Goal: Register for event/course

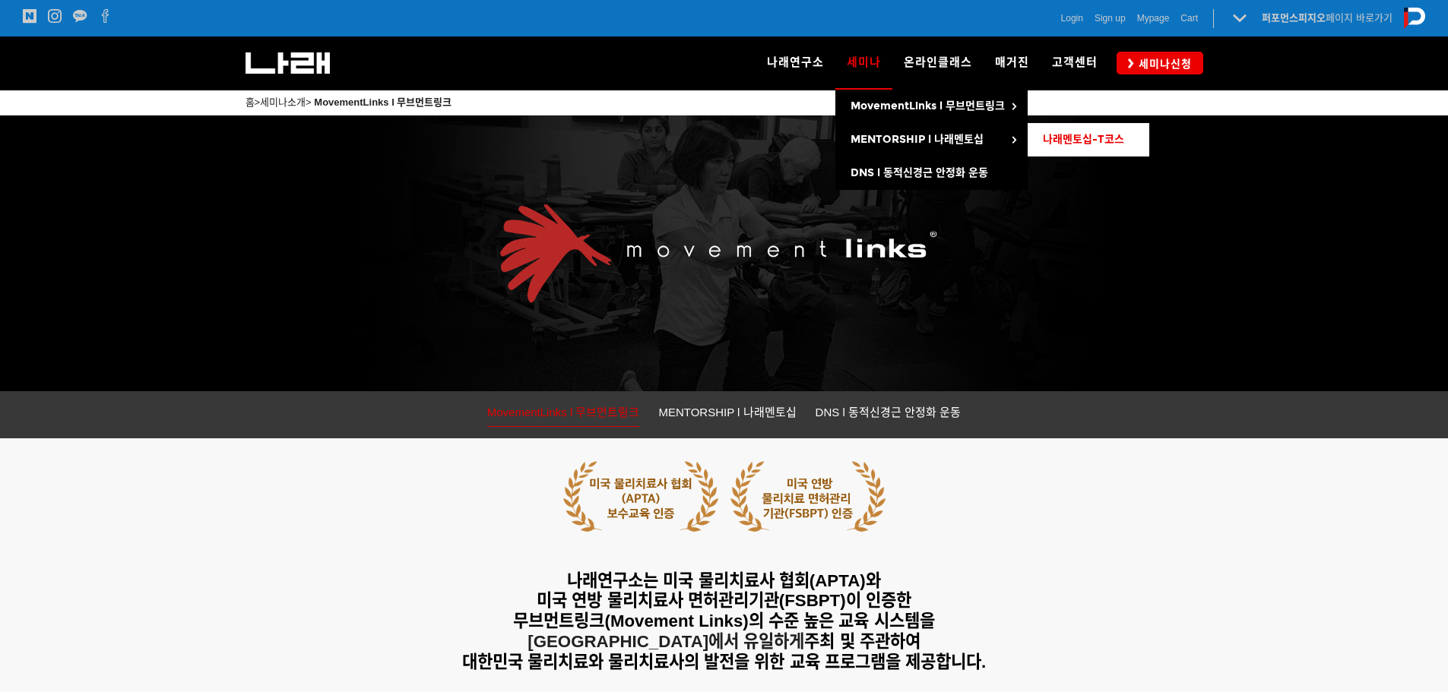
click at [1058, 144] on span "나래멘토십-T코스" at bounding box center [1083, 139] width 81 height 13
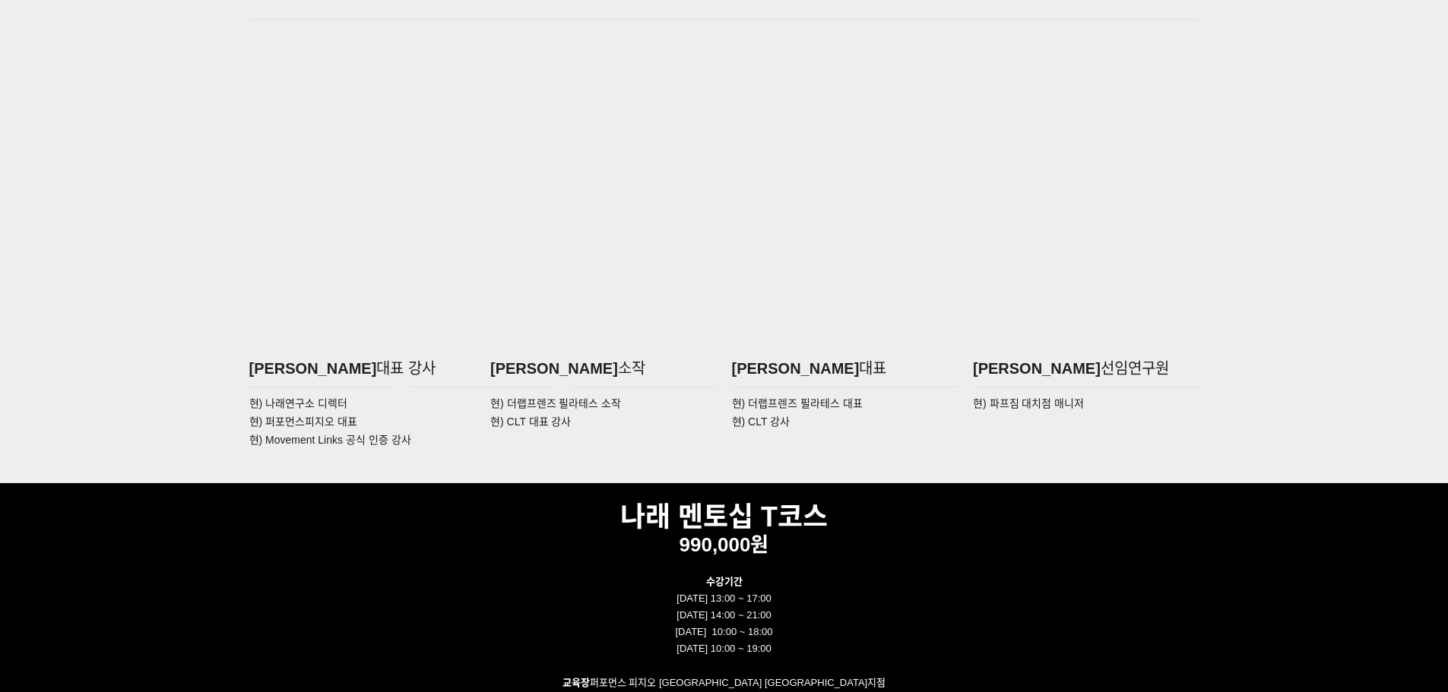
scroll to position [2584, 0]
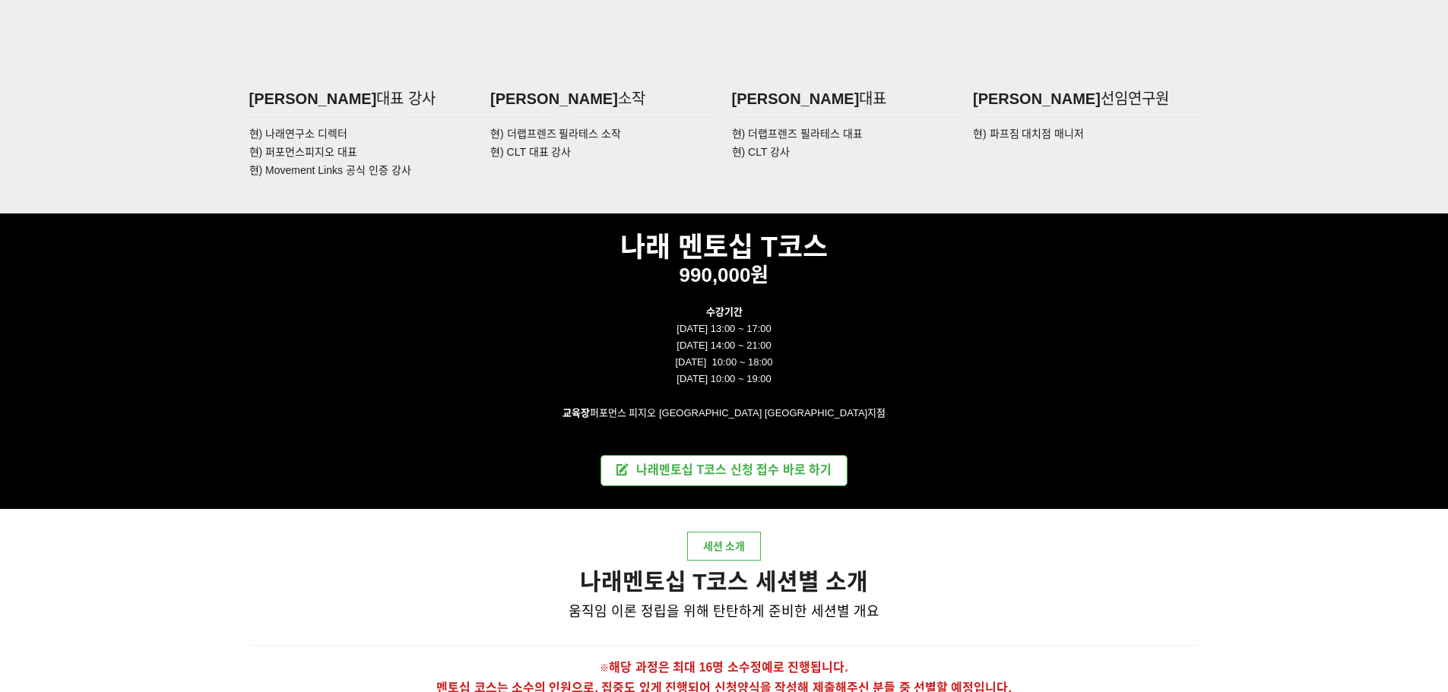
click at [730, 480] on link "나래멘토십 T코스 신청 접수 바로 하기" at bounding box center [723, 470] width 247 height 31
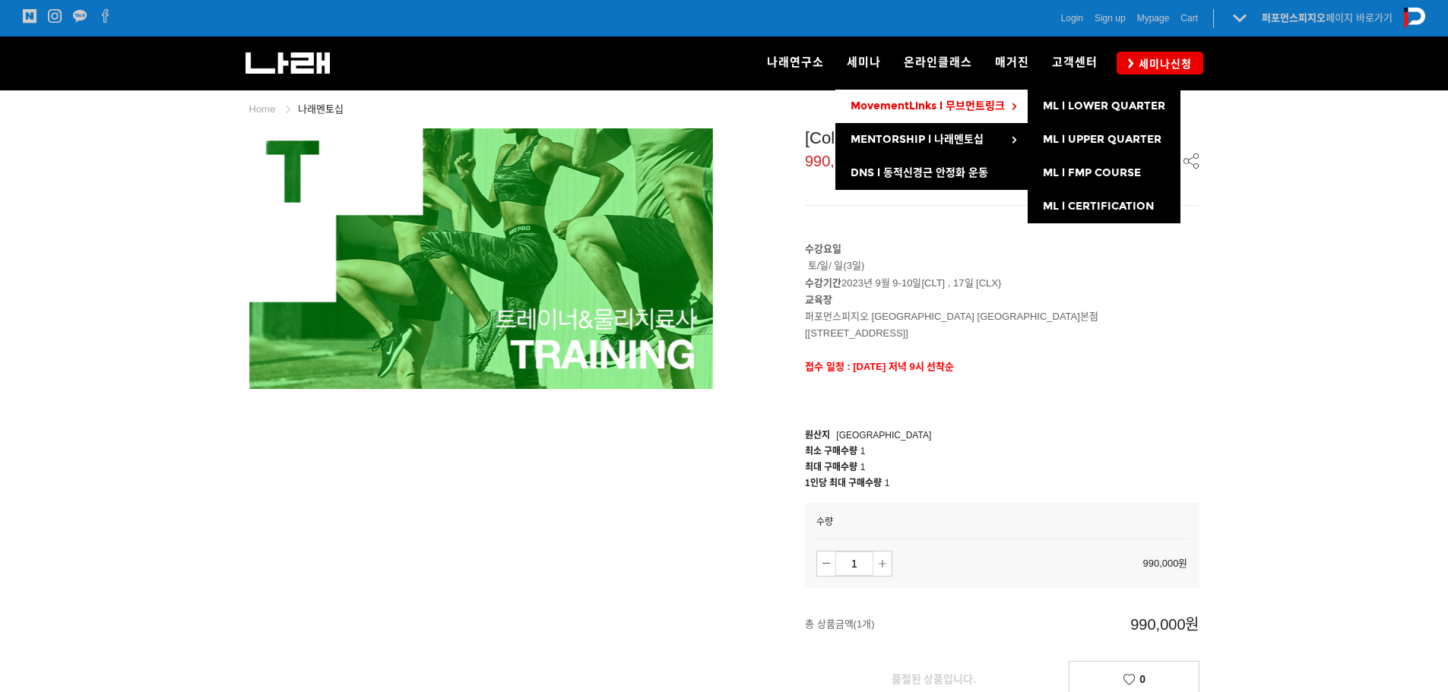
click at [959, 114] on link "MovementLinks l 무브먼트링크" at bounding box center [931, 106] width 192 height 33
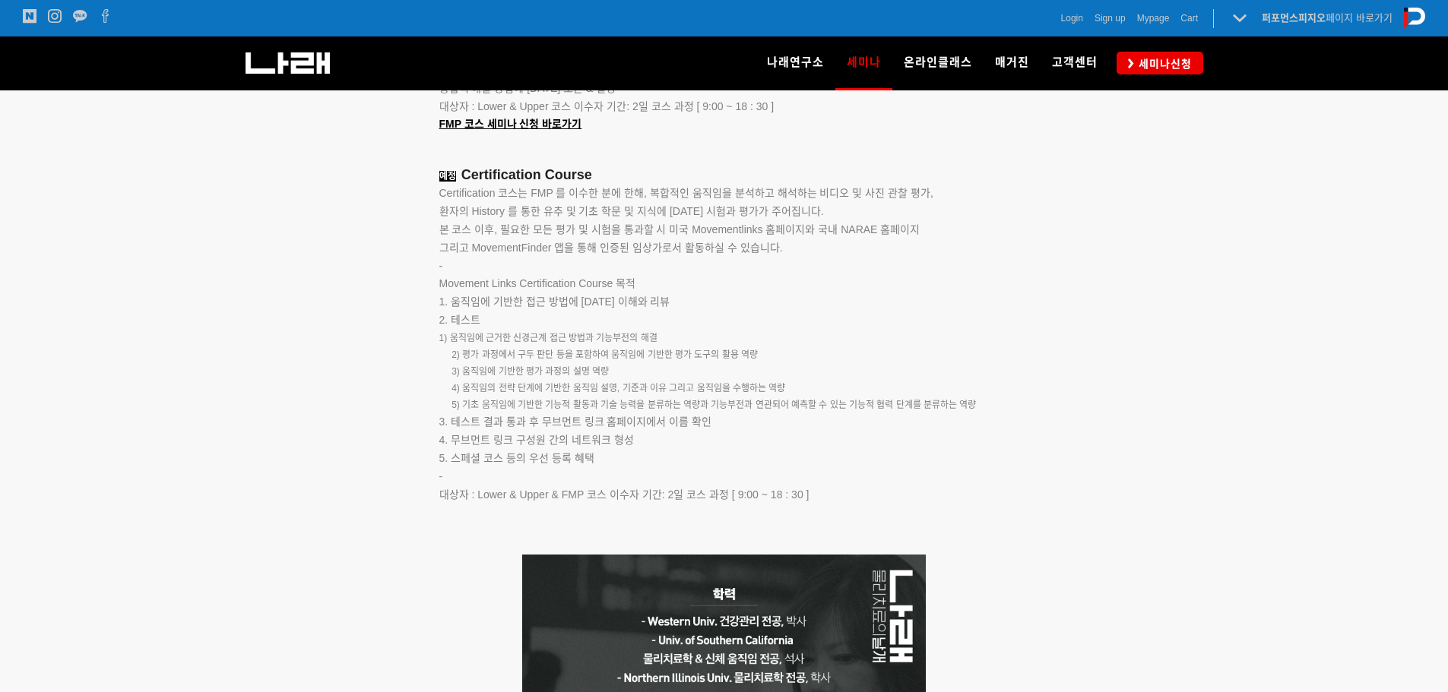
scroll to position [2508, 0]
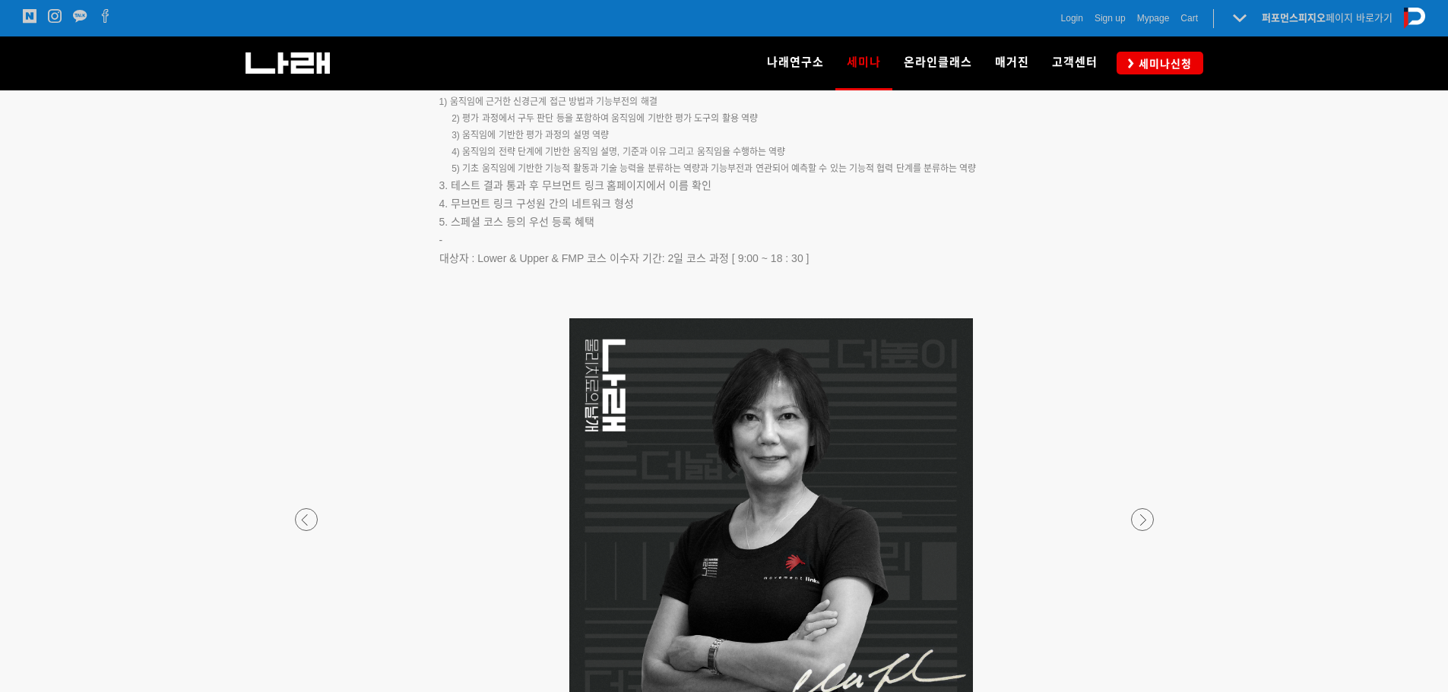
drag, startPoint x: 742, startPoint y: 483, endPoint x: 1157, endPoint y: 486, distance: 415.0
click at [1147, 486] on p at bounding box center [771, 520] width 897 height 404
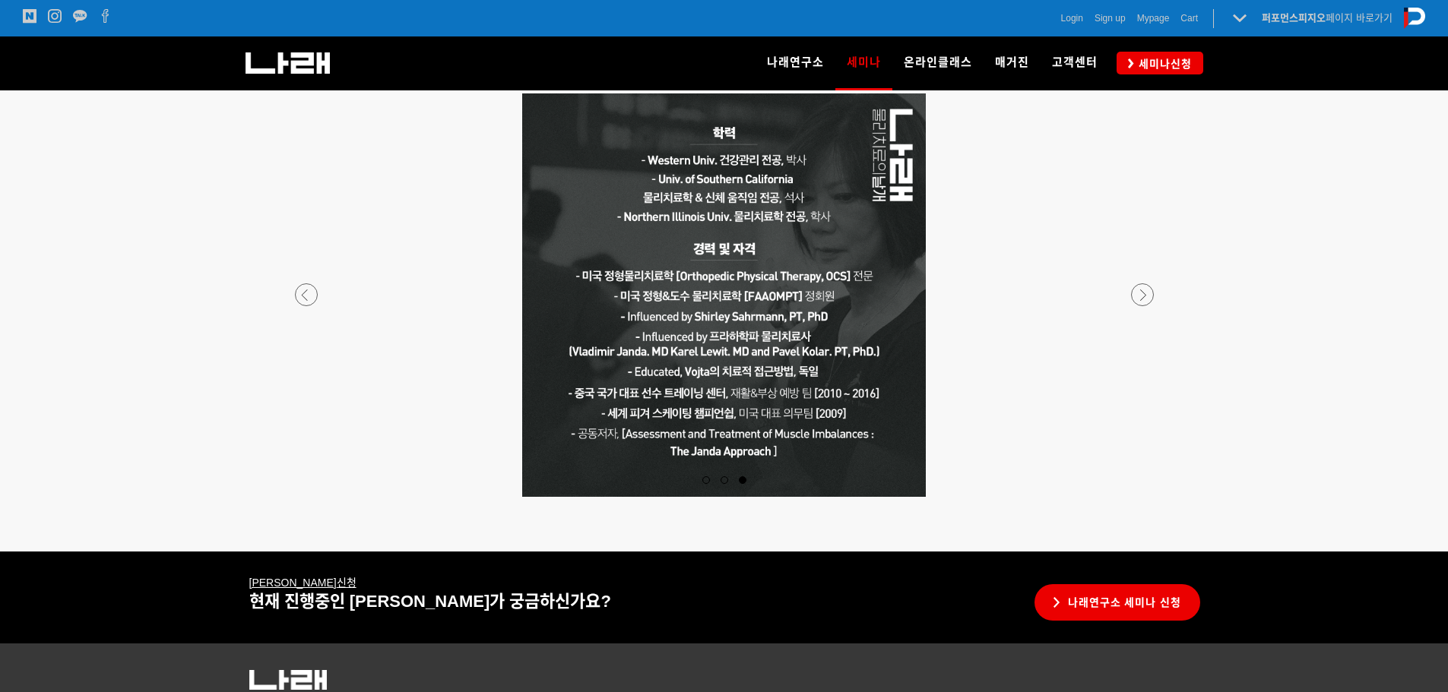
scroll to position [2736, 0]
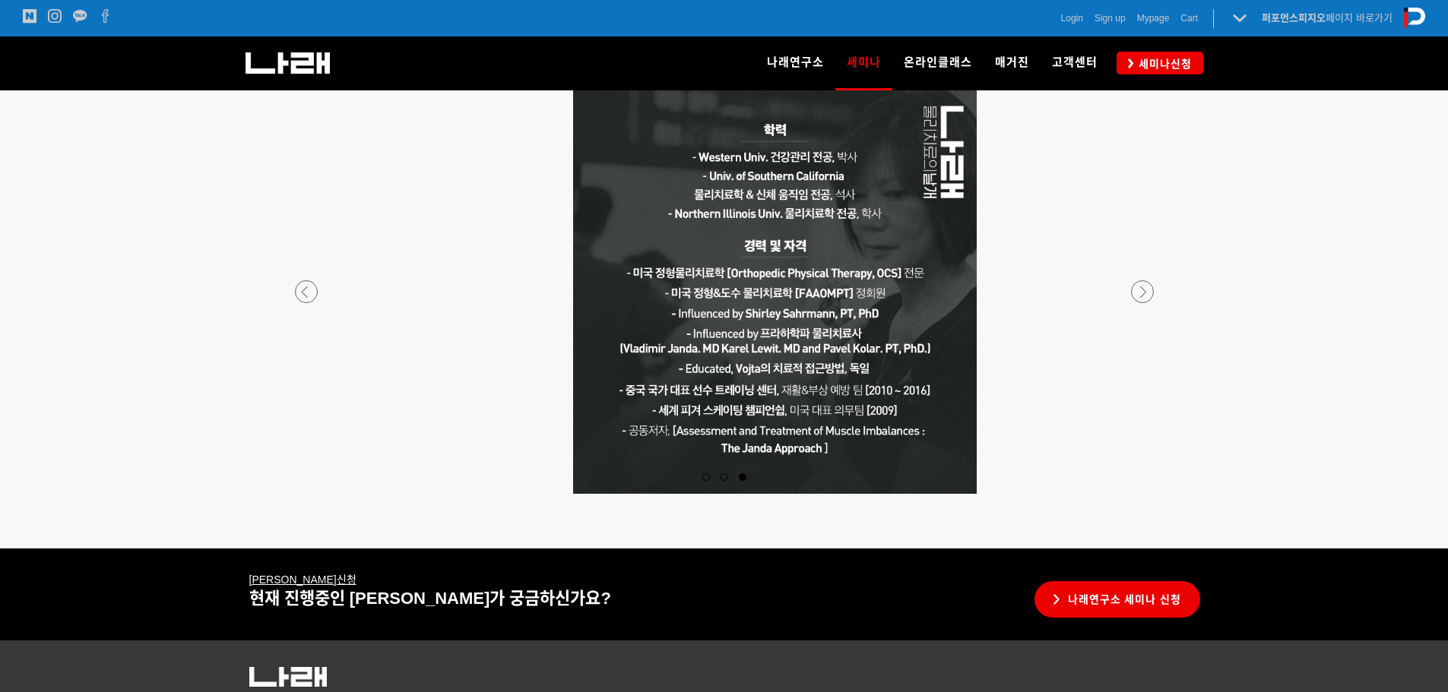
drag, startPoint x: 876, startPoint y: 342, endPoint x: 1308, endPoint y: 354, distance: 432.7
click at [1272, 354] on div at bounding box center [724, 319] width 1448 height 458
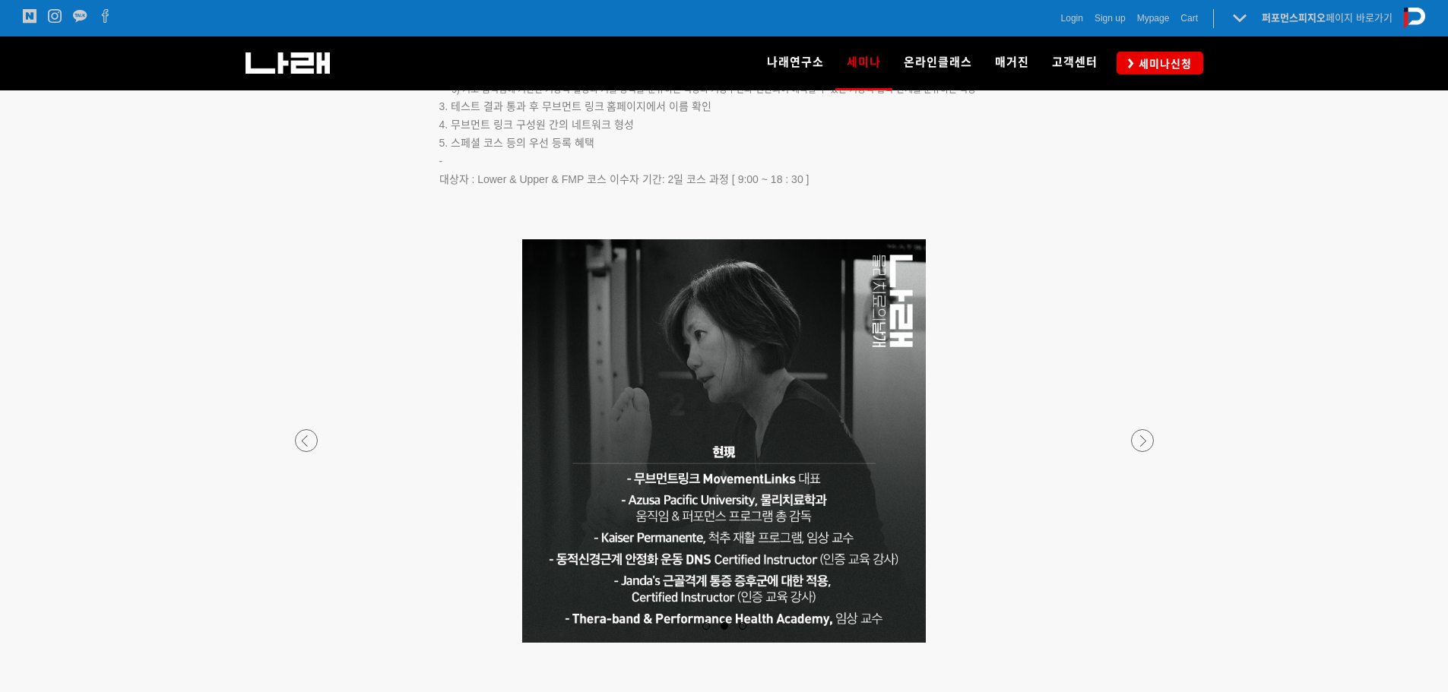
scroll to position [2584, 0]
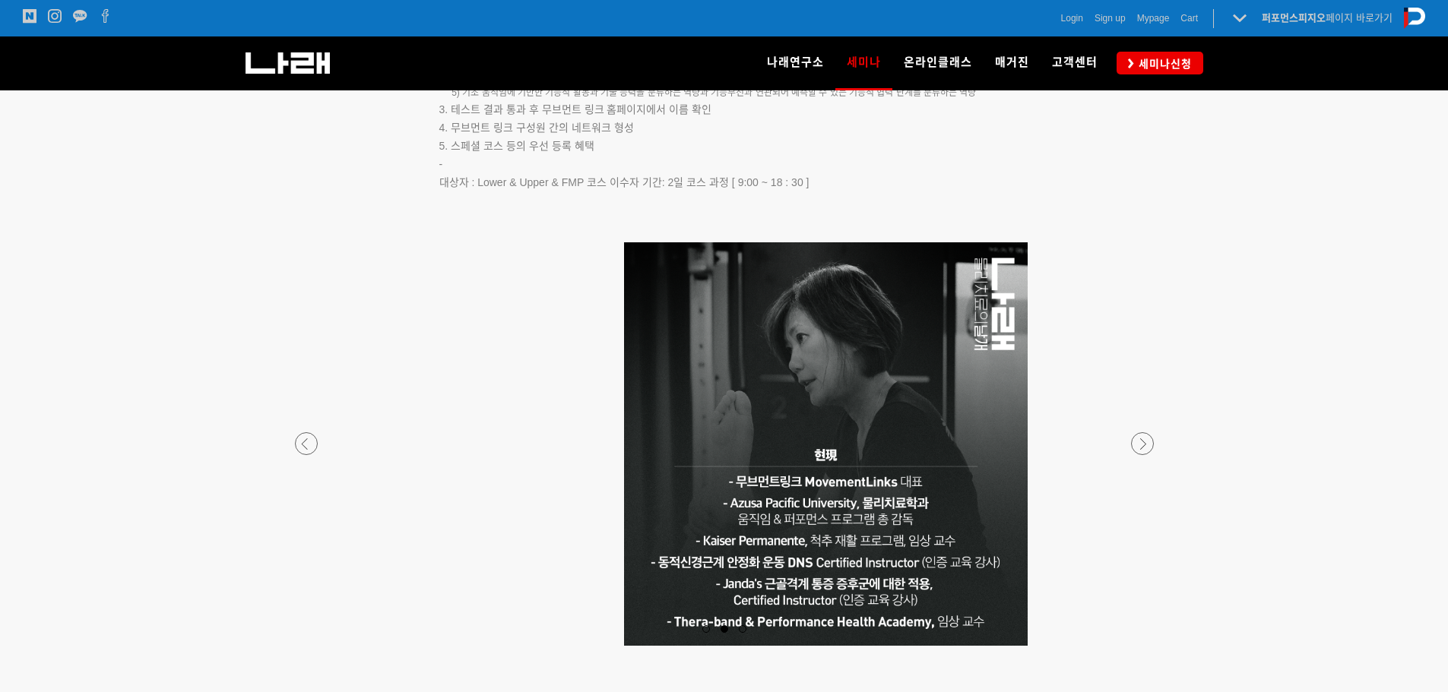
drag, startPoint x: 613, startPoint y: 500, endPoint x: 1043, endPoint y: 496, distance: 430.2
click at [993, 496] on p at bounding box center [826, 444] width 897 height 404
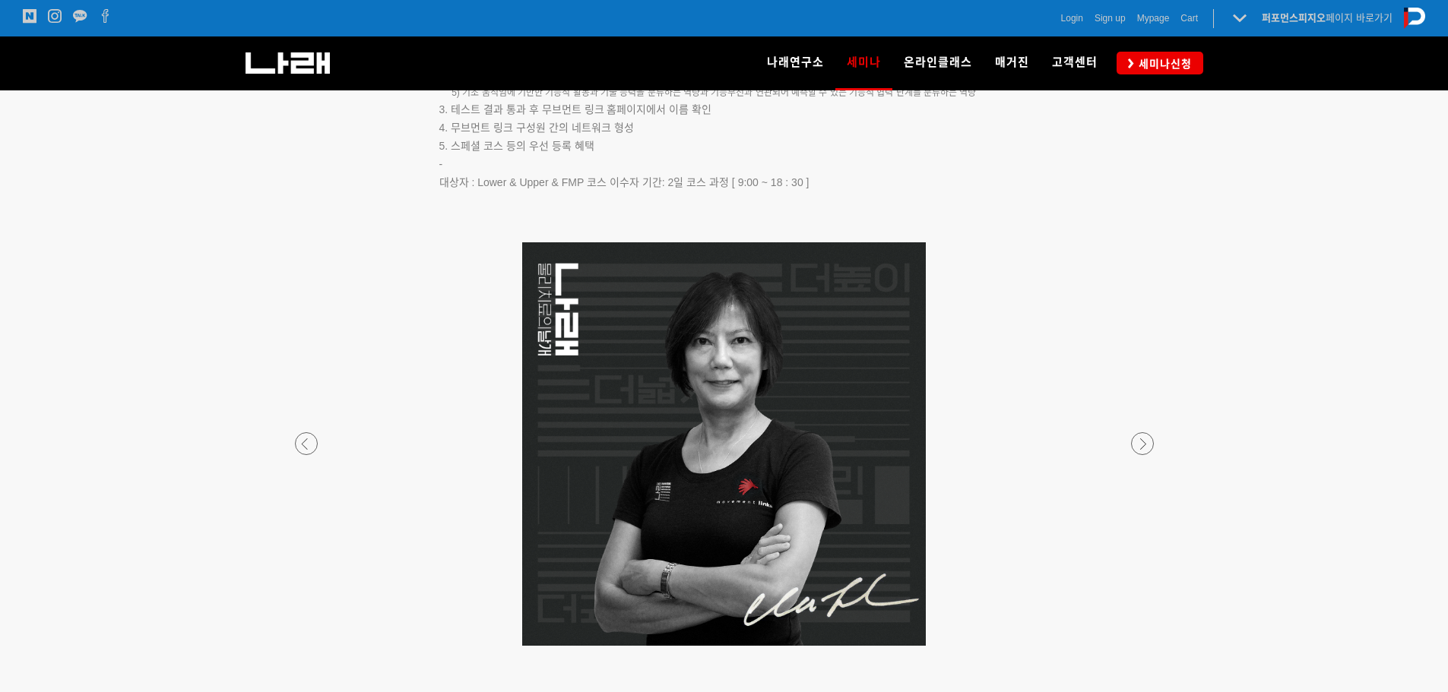
click at [498, 448] on p at bounding box center [724, 444] width 897 height 404
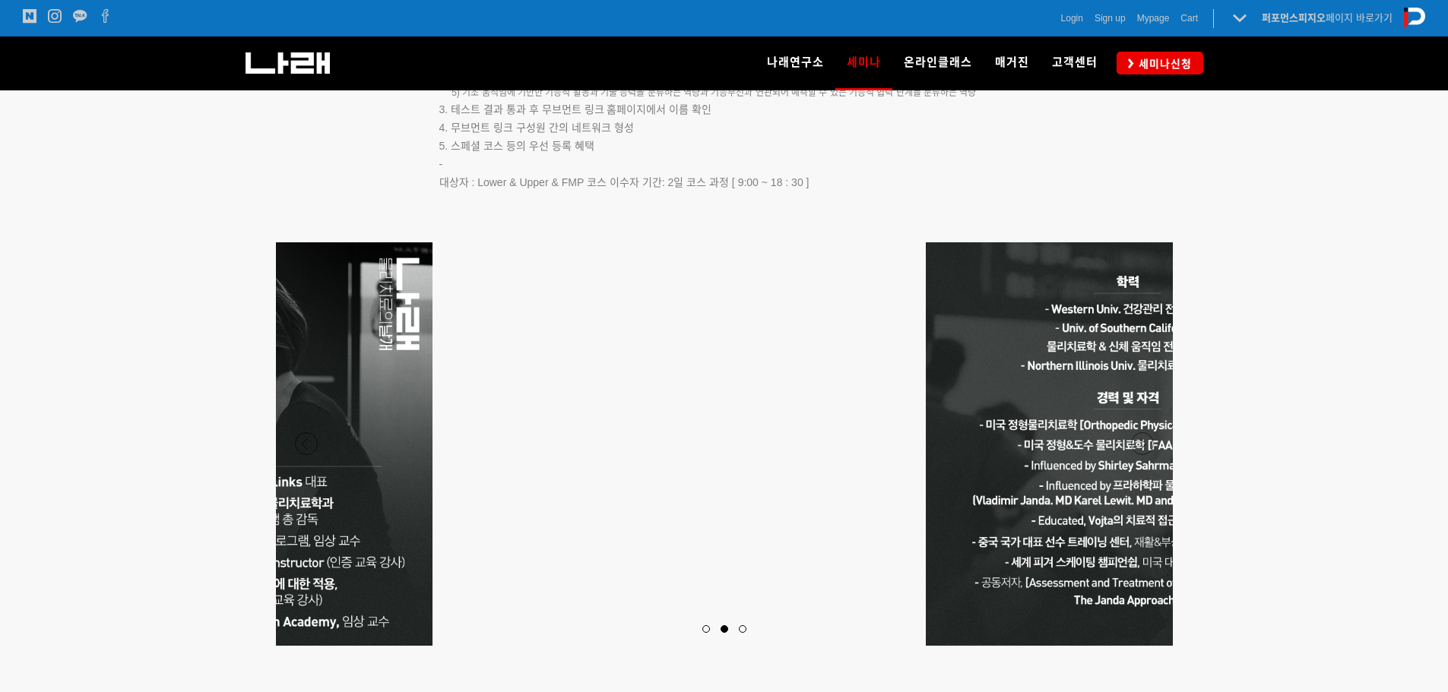
drag, startPoint x: 844, startPoint y: 443, endPoint x: 336, endPoint y: 426, distance: 508.0
click at [379, 440] on p at bounding box center [231, 444] width 897 height 404
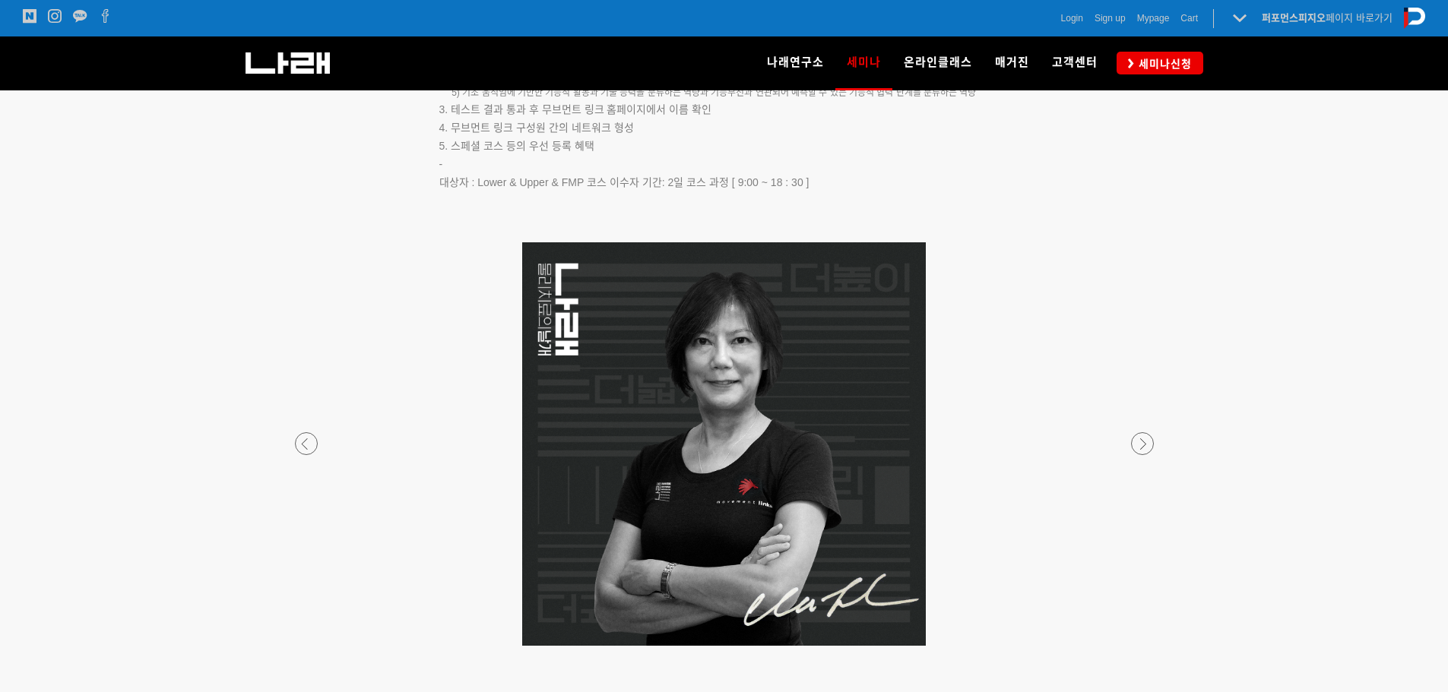
drag, startPoint x: 724, startPoint y: 382, endPoint x: 765, endPoint y: 390, distance: 41.7
click at [747, 388] on p at bounding box center [724, 444] width 897 height 404
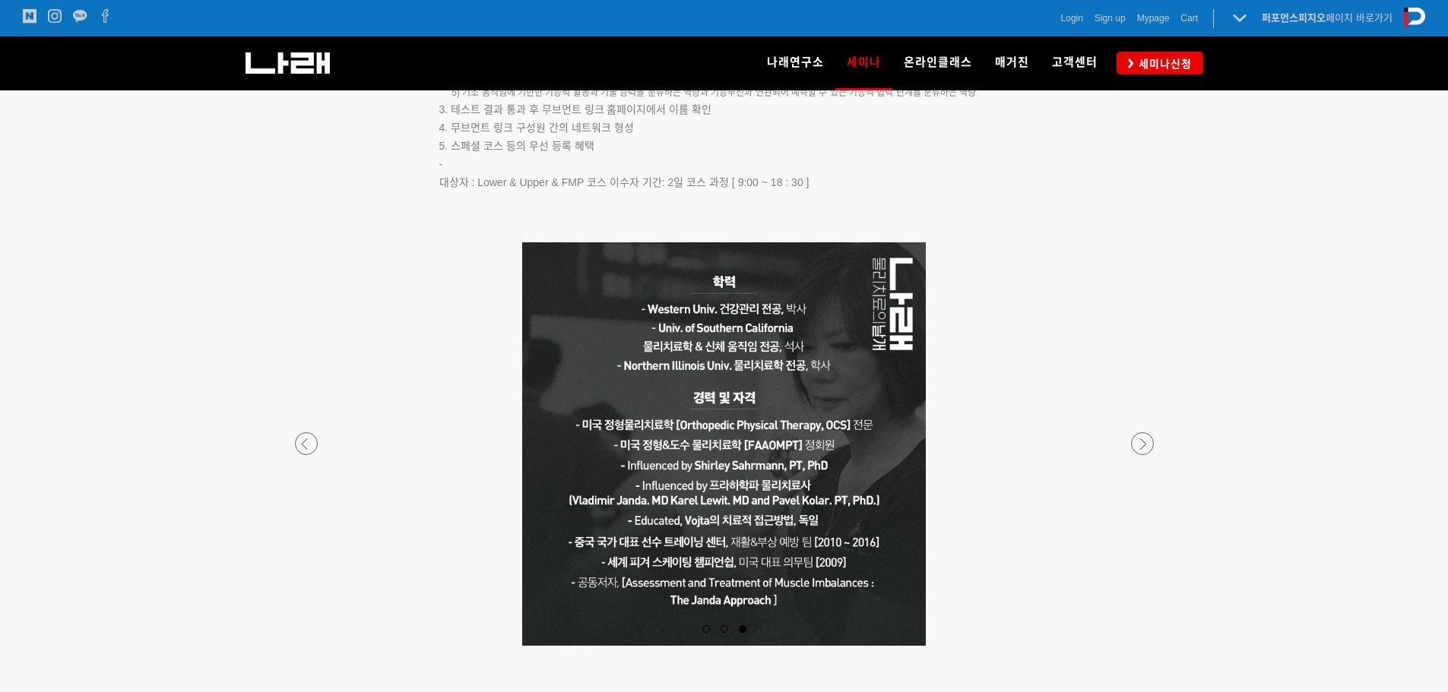
drag, startPoint x: 787, startPoint y: 400, endPoint x: 502, endPoint y: 431, distance: 287.5
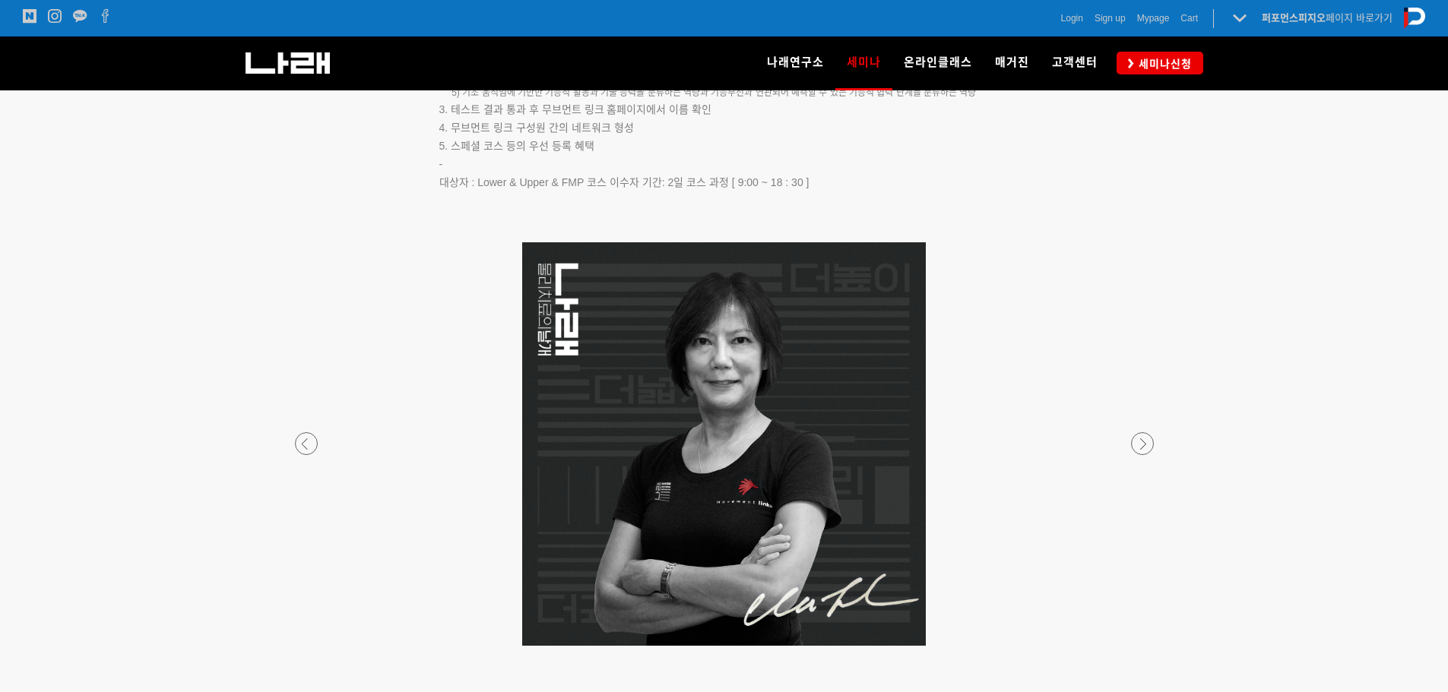
click at [496, 427] on p at bounding box center [724, 444] width 897 height 404
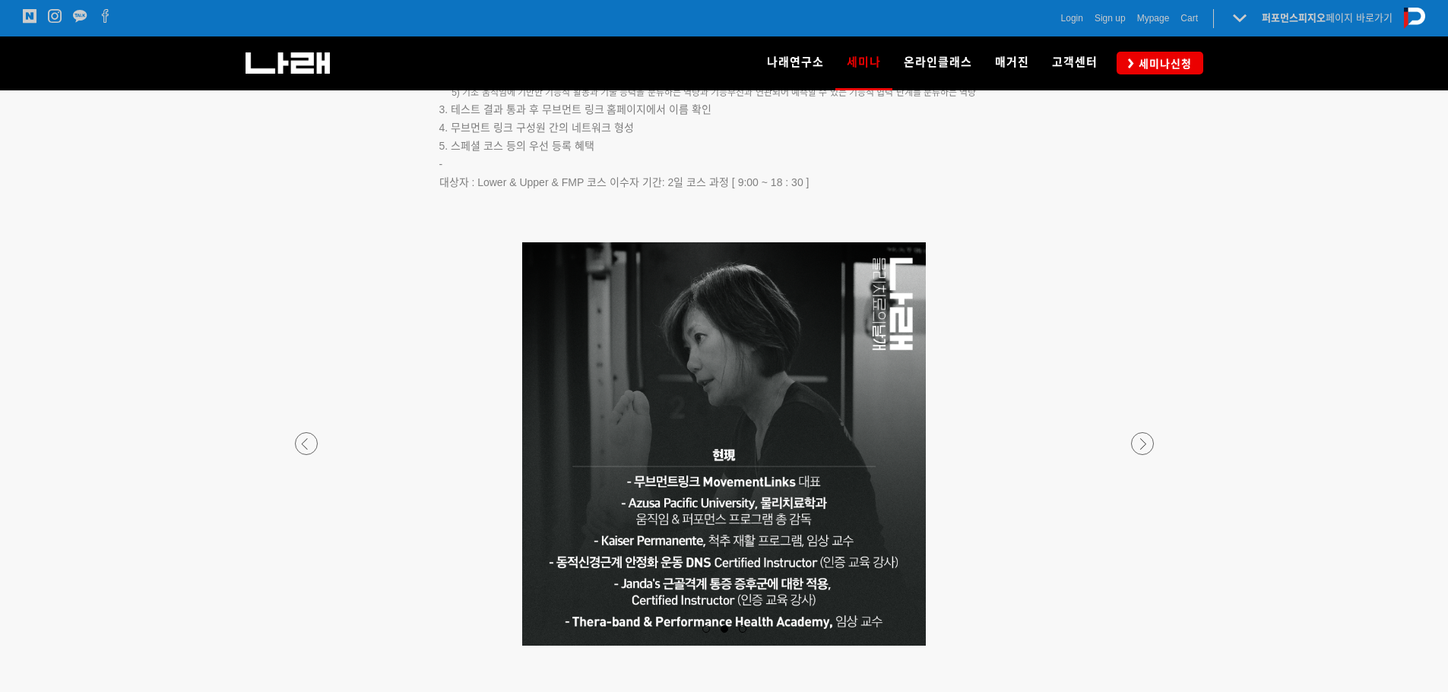
click at [689, 424] on p at bounding box center [724, 444] width 897 height 404
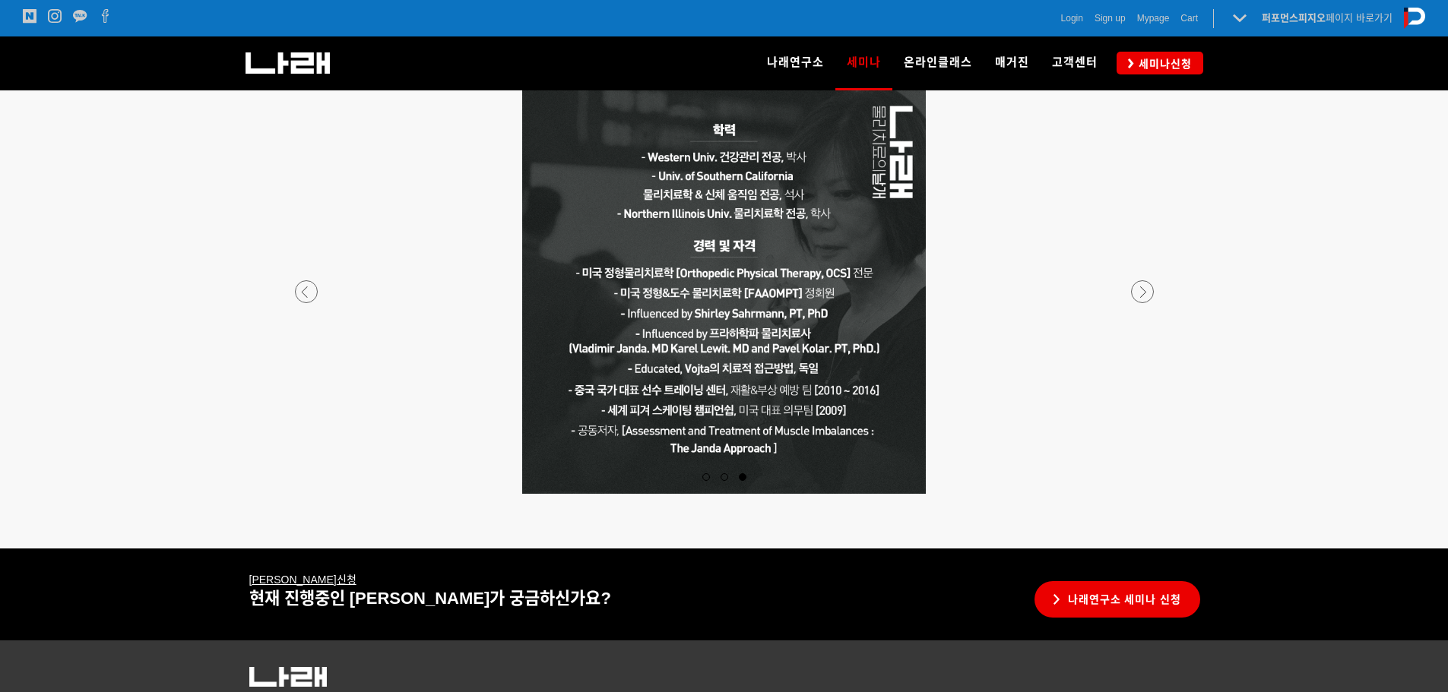
scroll to position [2843, 0]
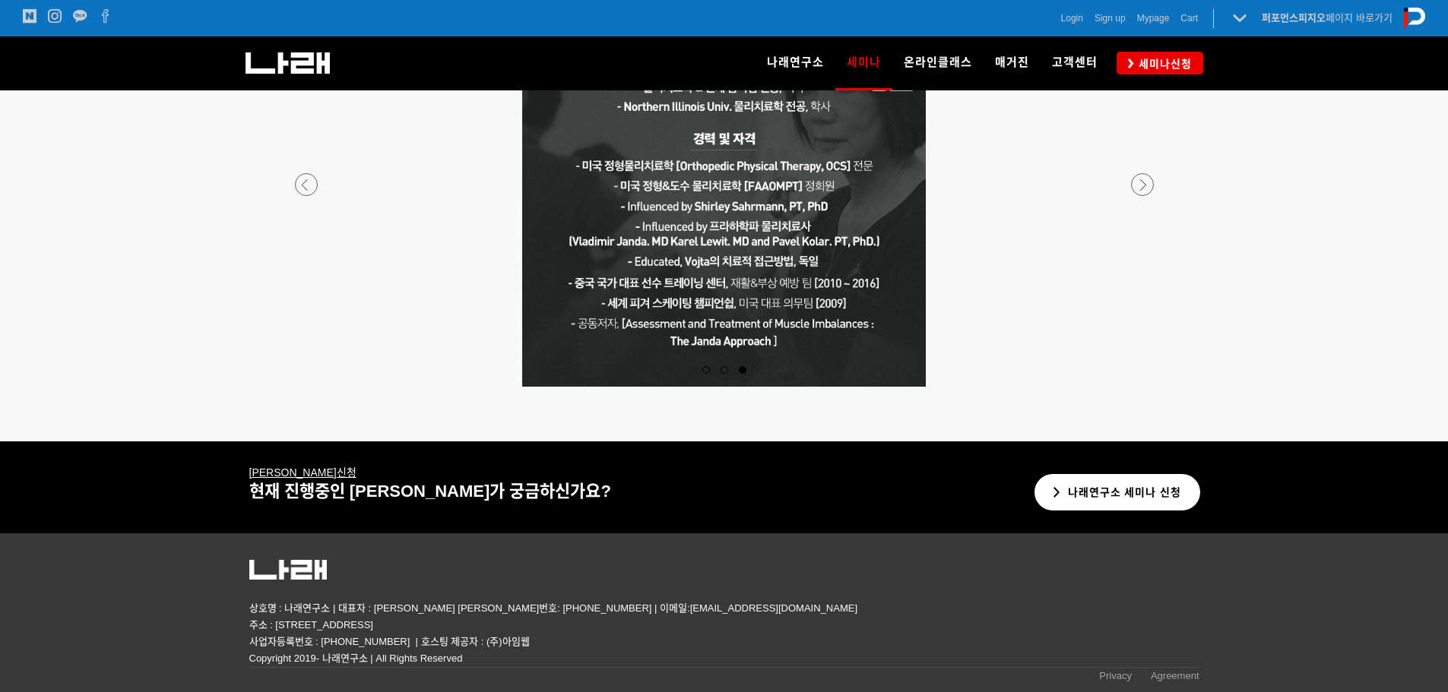
click at [1161, 493] on link "나래연구소 세미나 신청" at bounding box center [1117, 492] width 166 height 37
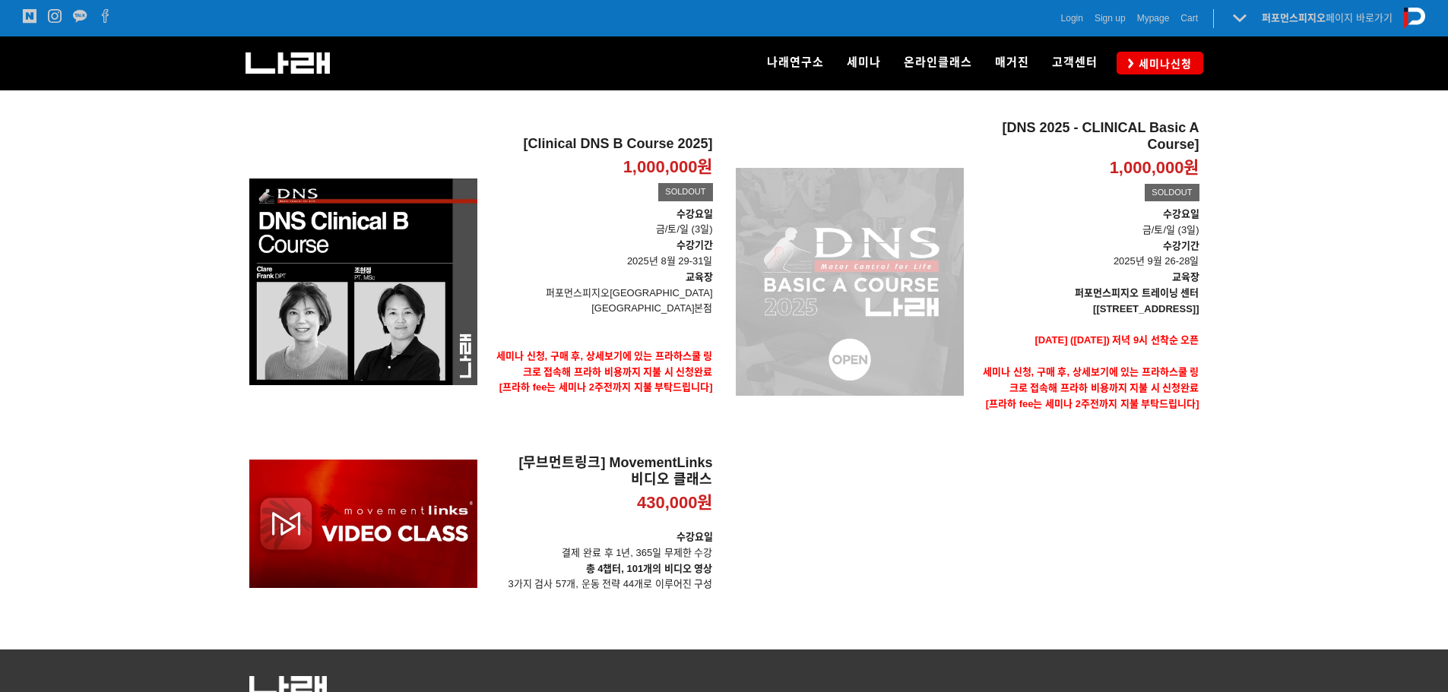
scroll to position [40, 0]
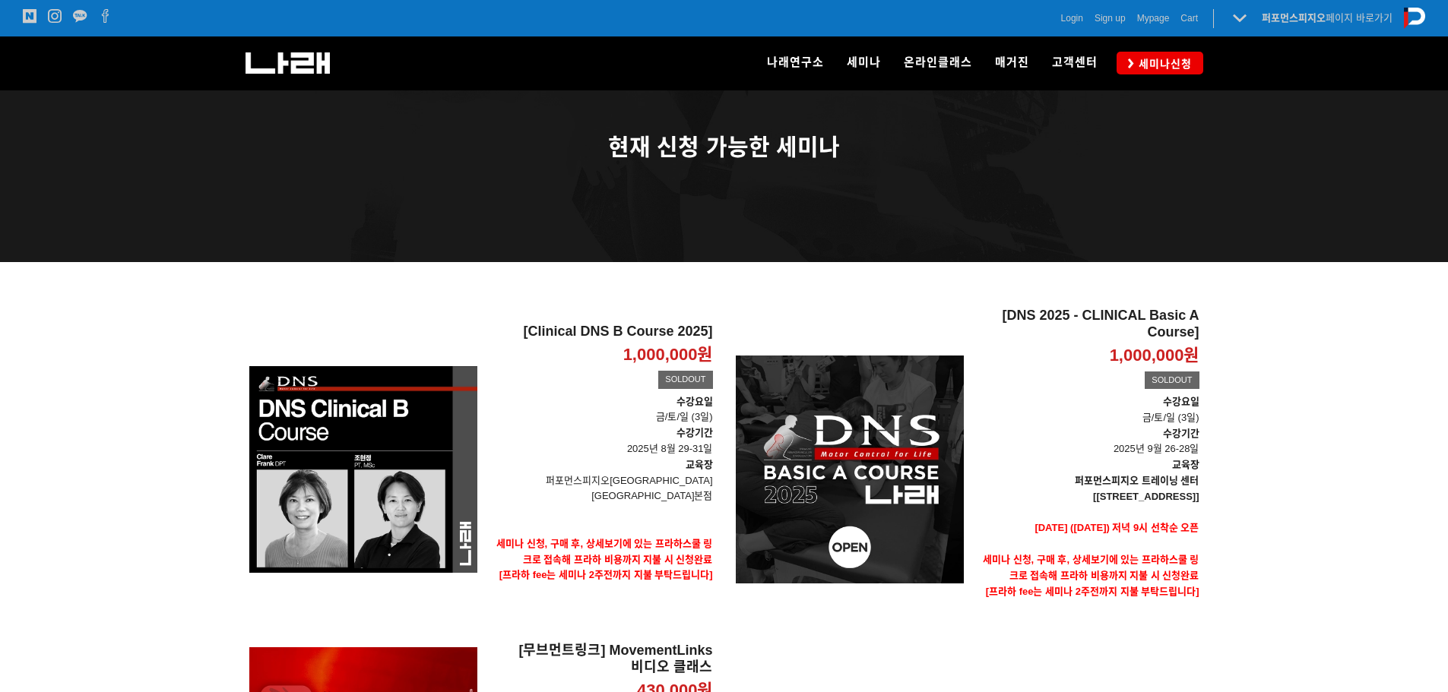
click at [481, 437] on div "[Clinical DNS B Course 2025] 1,000,000원 TIME SALE SOLDOUT 수강요일 금/토/일 (3일) 수강기간 …" at bounding box center [595, 470] width 236 height 324
click at [637, 445] on p "수강기간 2025년 8월 29-31일" at bounding box center [601, 442] width 224 height 32
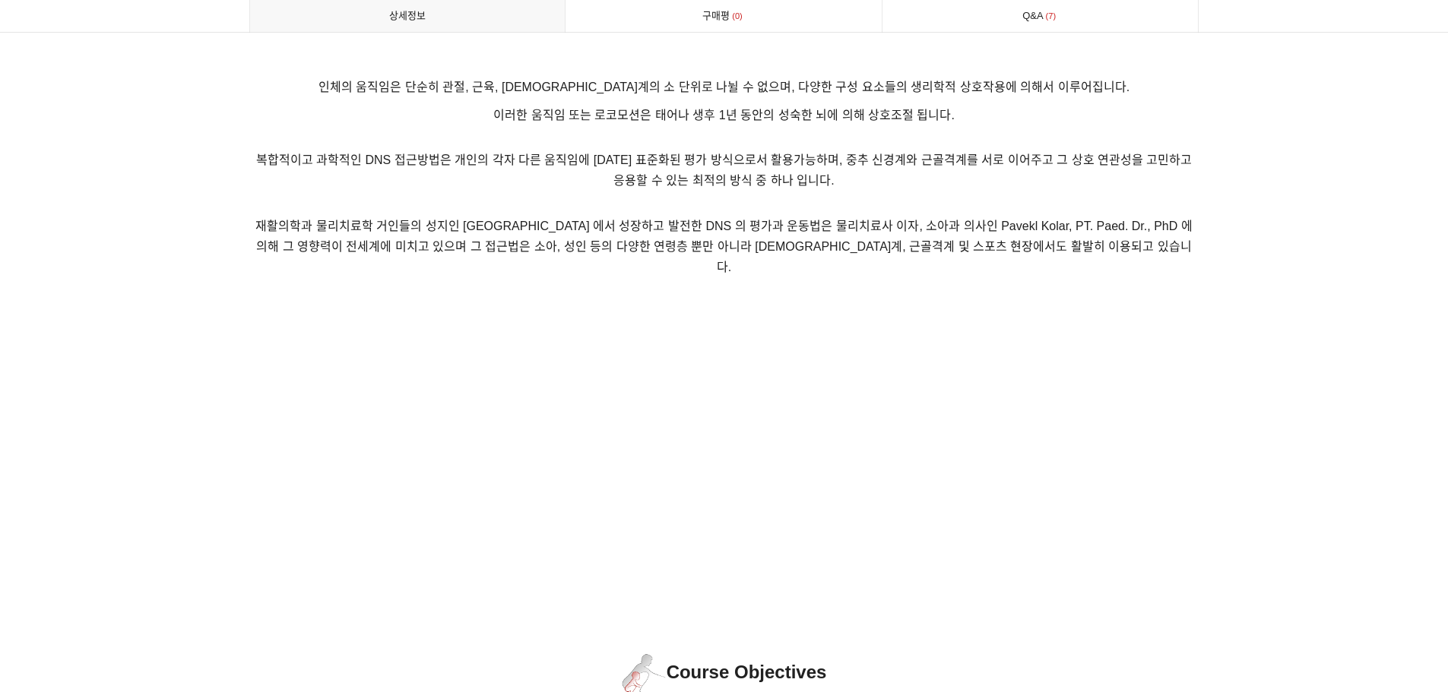
scroll to position [684, 0]
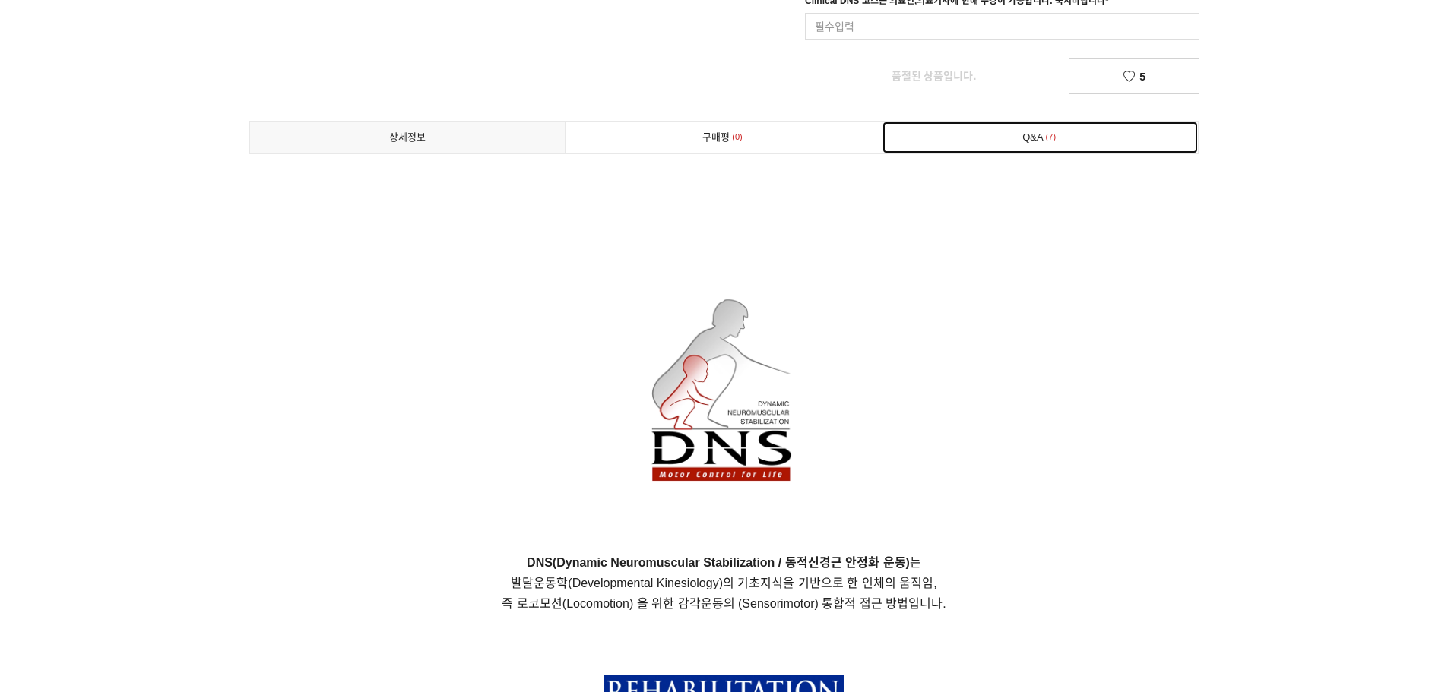
click at [1066, 141] on link "Q&A 7" at bounding box center [1040, 138] width 316 height 32
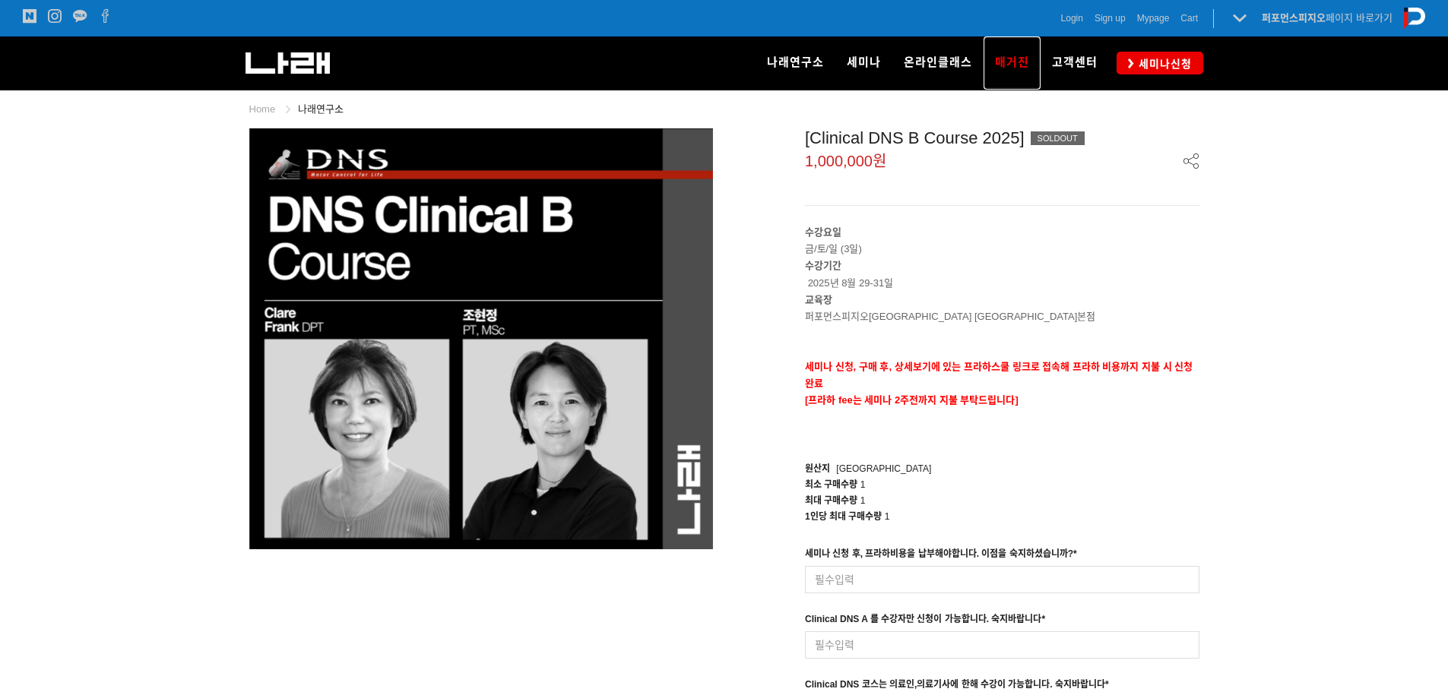
click at [1012, 76] on link "매거진" at bounding box center [1012, 62] width 57 height 53
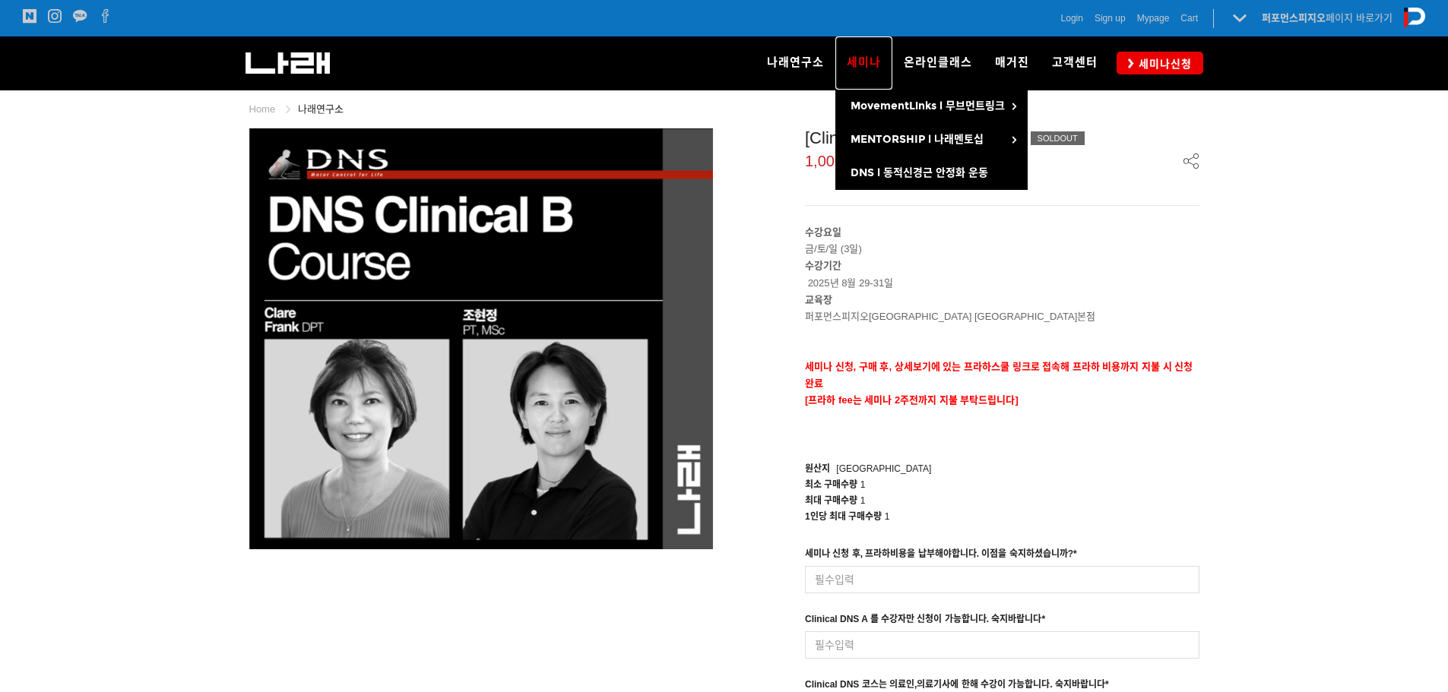
click at [872, 68] on span "세미나" at bounding box center [864, 62] width 34 height 14
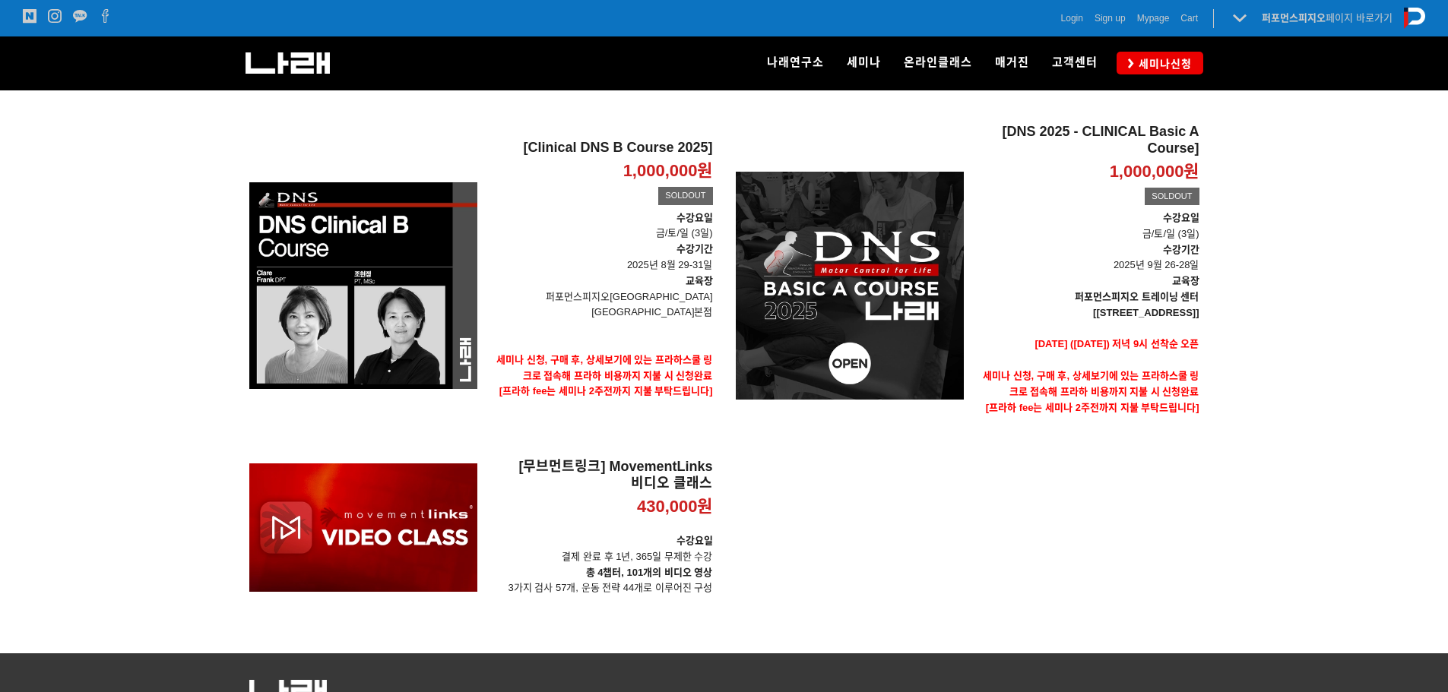
scroll to position [228, 0]
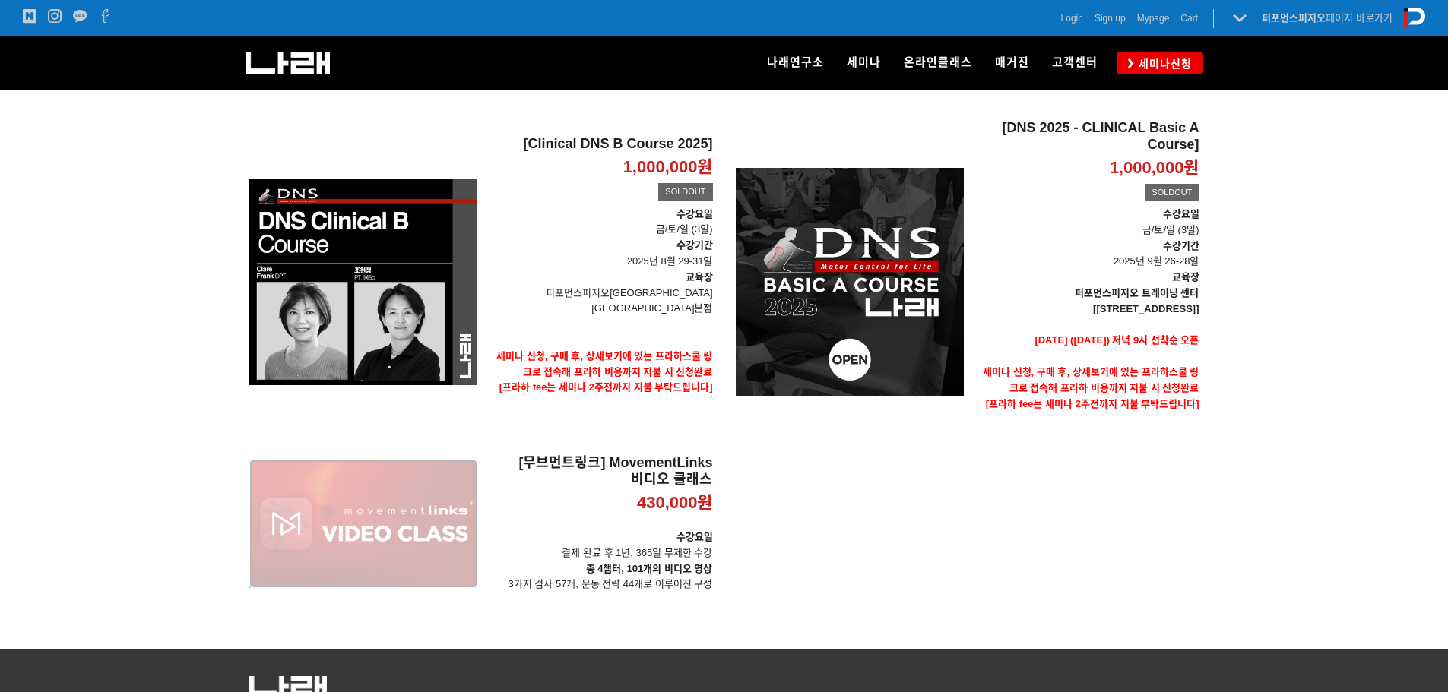
click at [448, 537] on div "[무브먼트링크] MovementLinks 비디오 클래스 430,000원 TIME SALE" at bounding box center [363, 524] width 228 height 138
